Goal: Check status: Check status

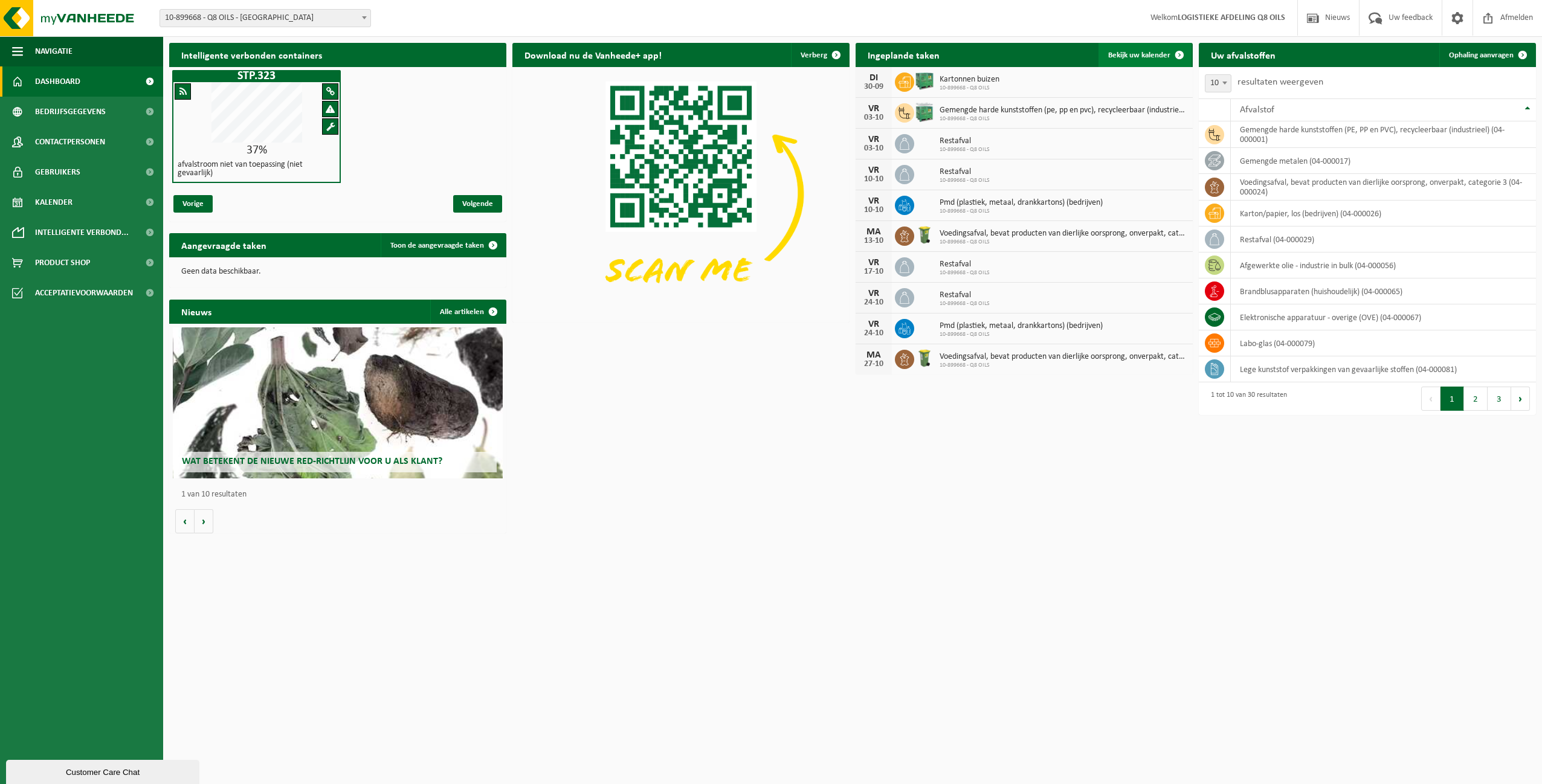
click at [1133, 53] on span "Bekijk uw kalender" at bounding box center [1139, 55] width 62 height 8
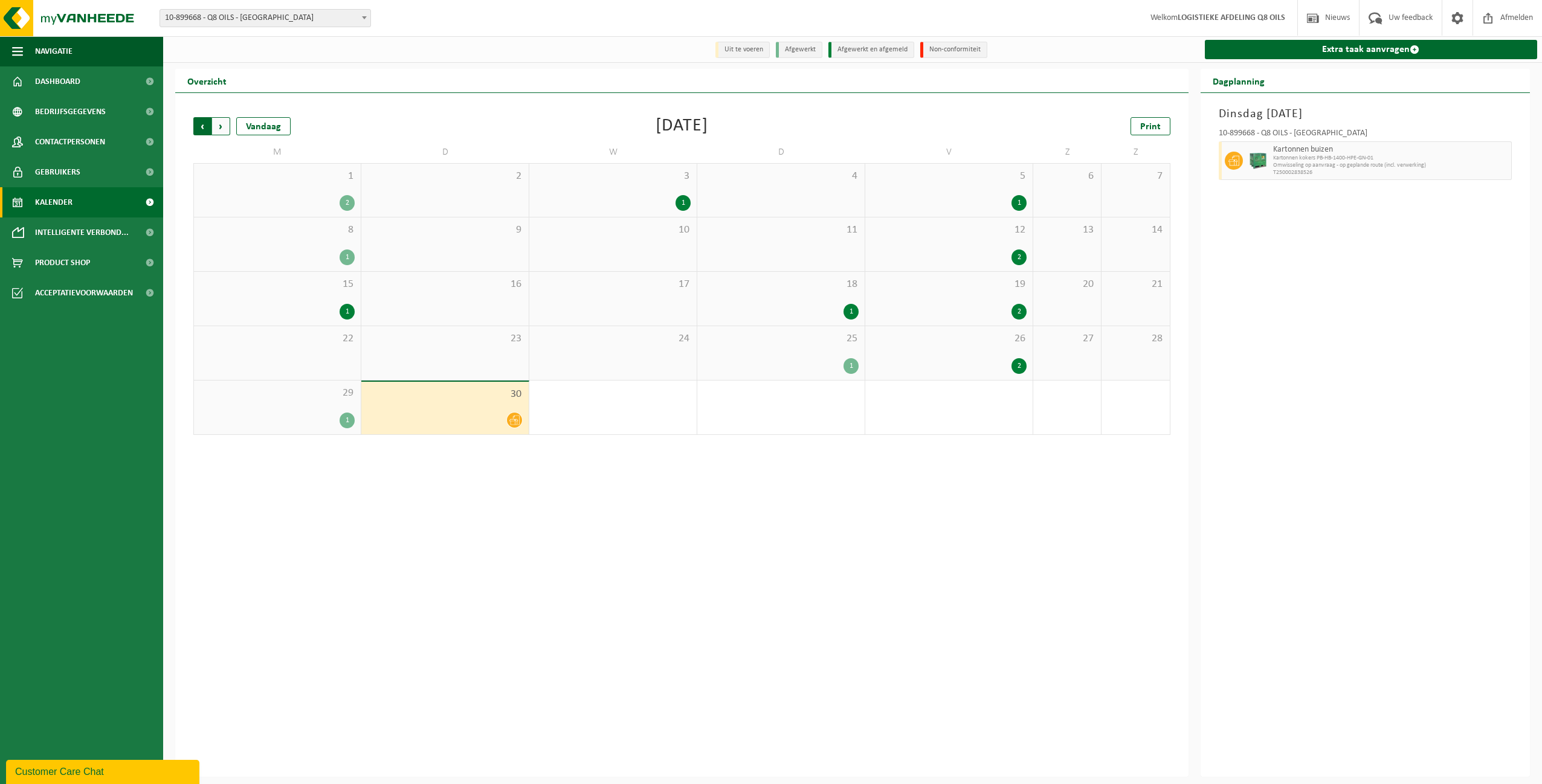
click at [222, 126] on span "Volgende" at bounding box center [221, 126] width 18 height 18
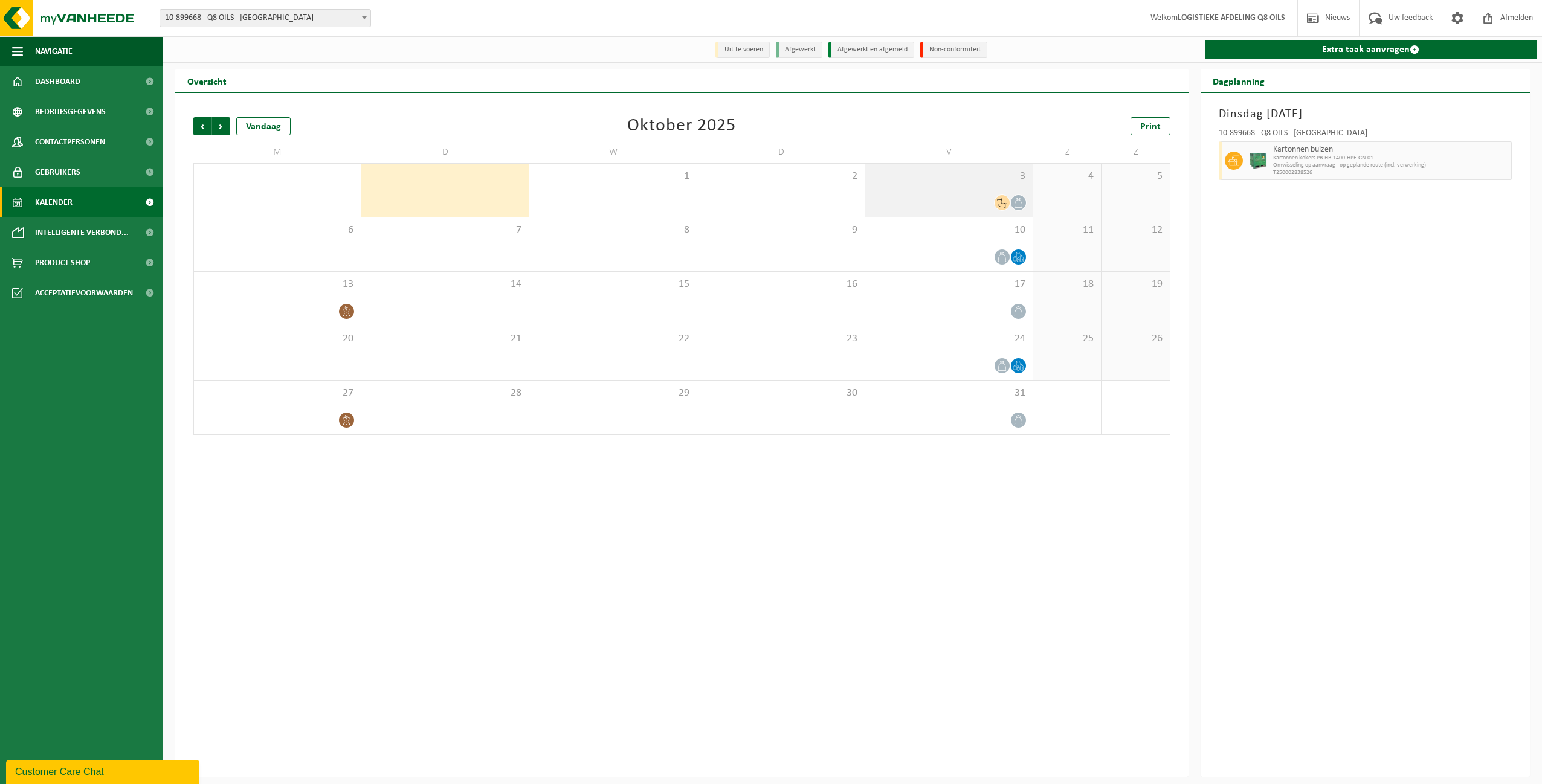
click at [1002, 203] on icon at bounding box center [1002, 203] width 10 height 10
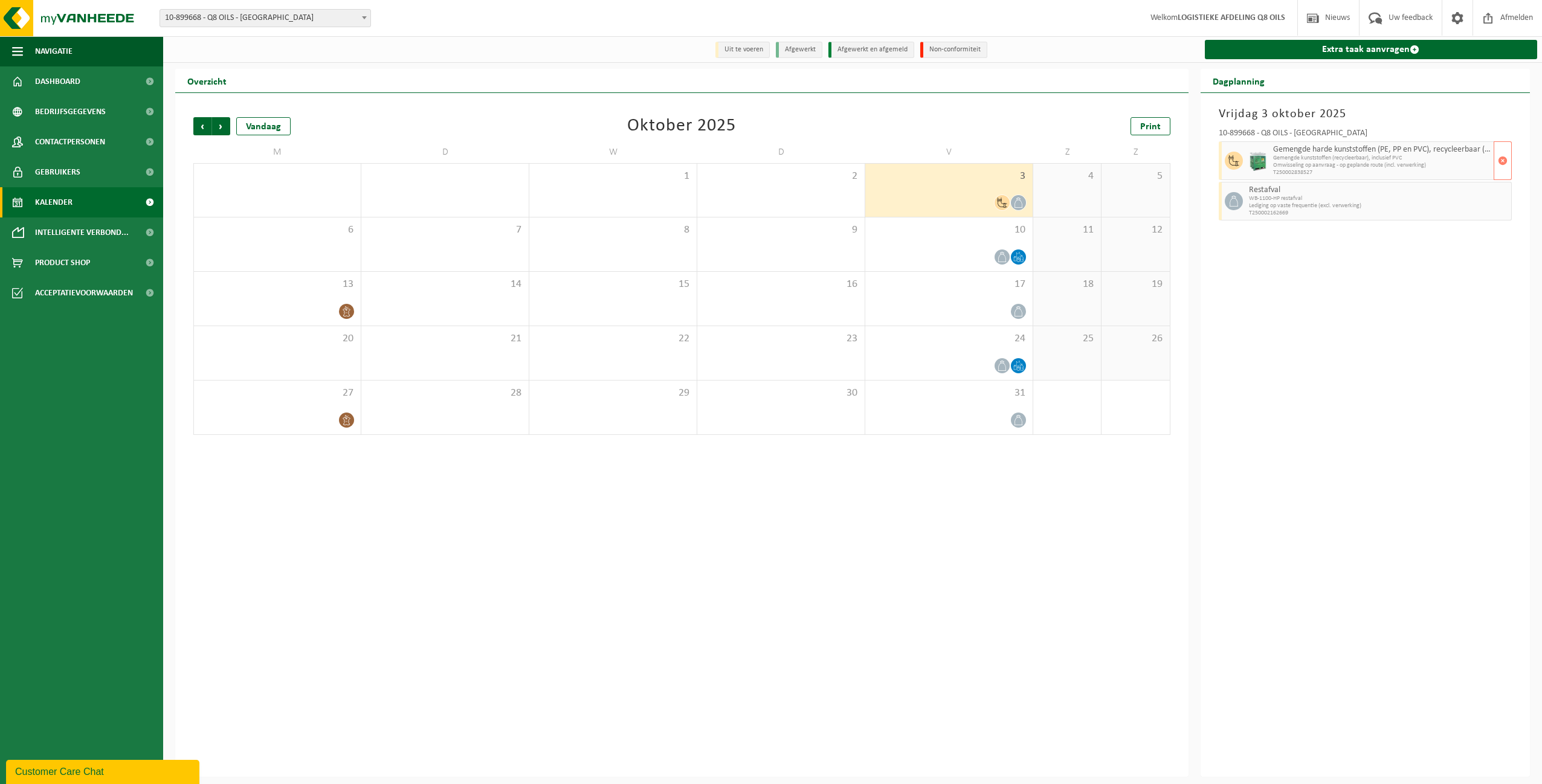
click at [1304, 165] on span "Omwisseling op aanvraag - op geplande route (incl. verwerking)" at bounding box center [1382, 165] width 218 height 8
drag, startPoint x: 1273, startPoint y: 174, endPoint x: 1315, endPoint y: 174, distance: 42.0
click at [1315, 174] on span "T250002838527" at bounding box center [1382, 173] width 218 height 8
copy span "T250002838527"
